Goal: Check status: Check status

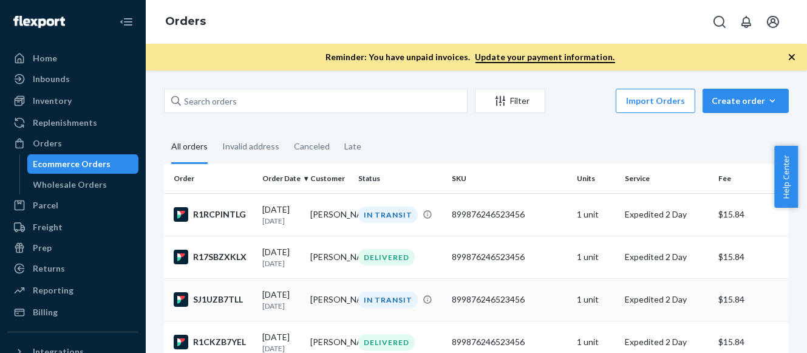
scroll to position [118, 0]
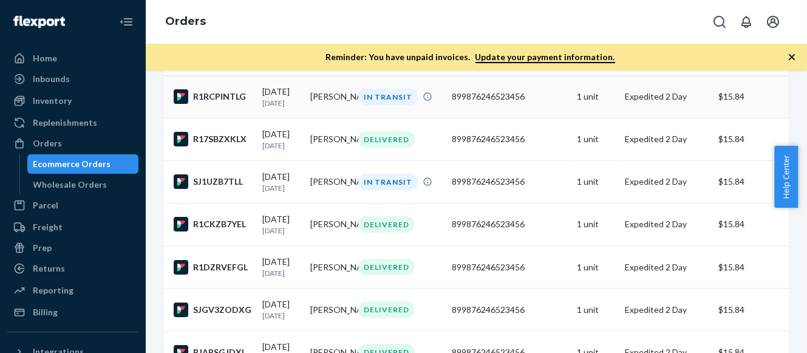
click at [383, 97] on div "IN TRANSIT" at bounding box center [388, 97] width 60 height 16
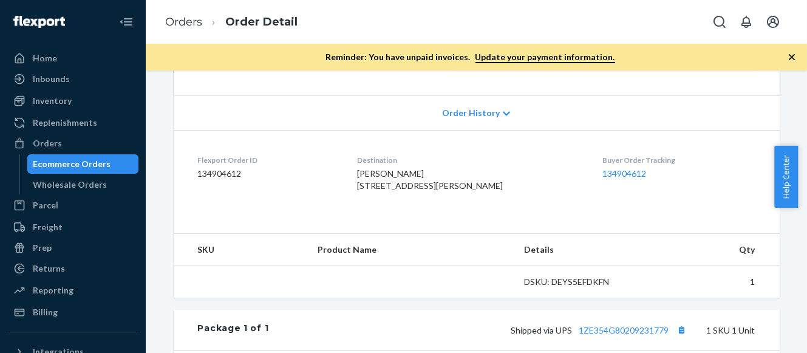
scroll to position [414, 0]
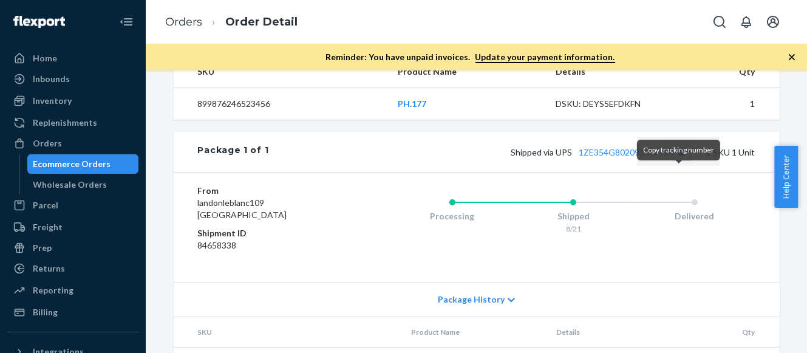
click at [680, 160] on button "Copy tracking number" at bounding box center [682, 152] width 16 height 16
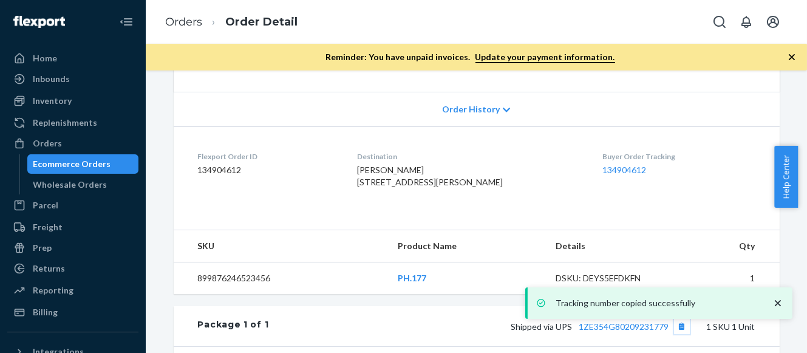
scroll to position [236, 0]
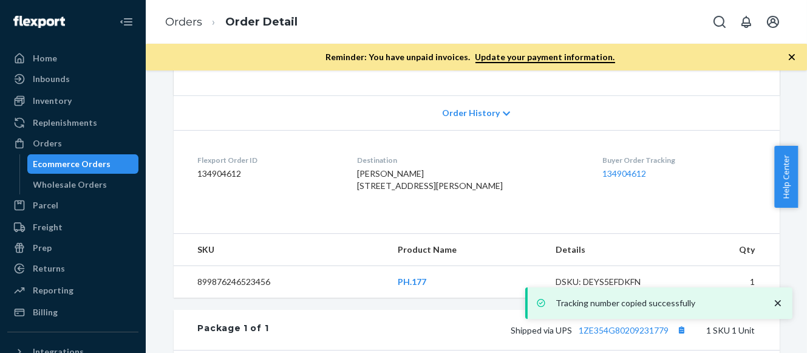
click at [369, 171] on span "[PERSON_NAME] [STREET_ADDRESS][PERSON_NAME]" at bounding box center [430, 179] width 146 height 22
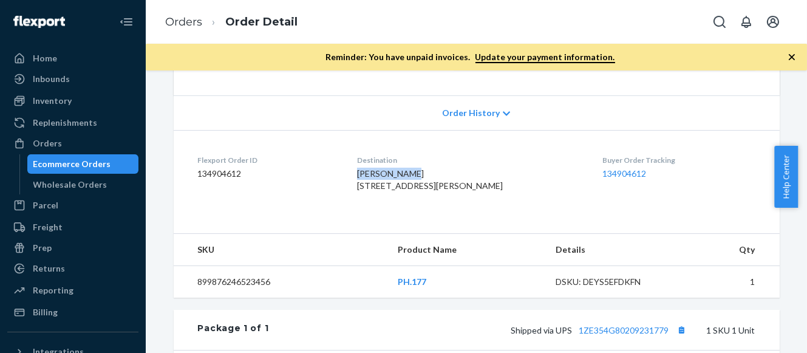
drag, startPoint x: 364, startPoint y: 170, endPoint x: 413, endPoint y: 172, distance: 49.2
click at [413, 172] on dl "Flexport Order ID 134904612 Destination [PERSON_NAME] [STREET_ADDRESS][PERSON_N…" at bounding box center [477, 175] width 606 height 91
copy span "[PERSON_NAME]"
click at [67, 138] on div "Orders" at bounding box center [73, 143] width 129 height 17
